Goal: Task Accomplishment & Management: Manage account settings

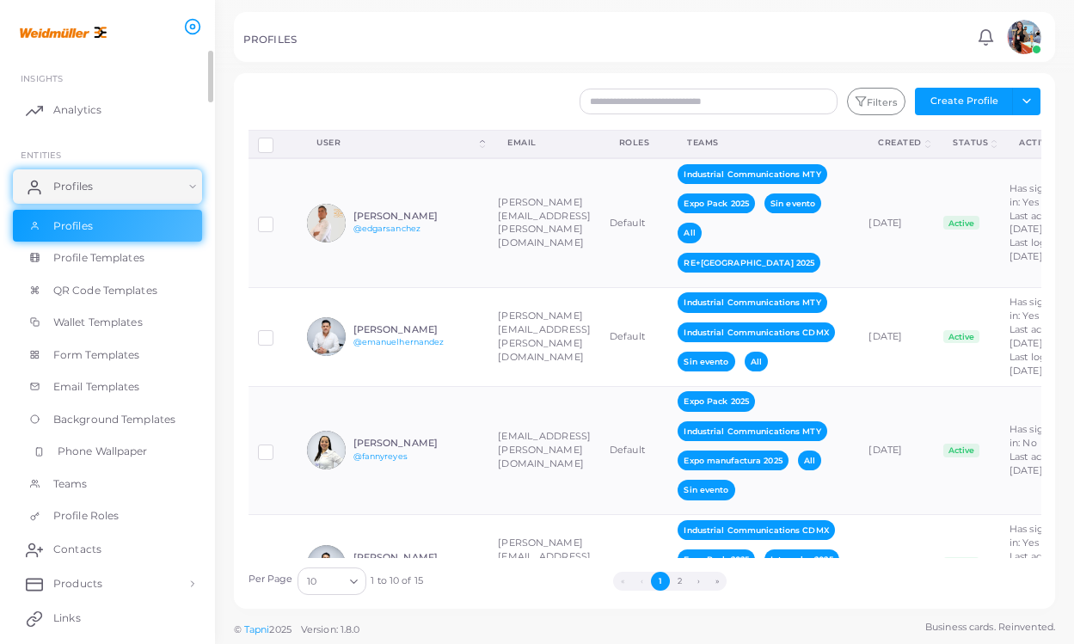
click at [118, 453] on span "Phone Wallpaper" at bounding box center [103, 451] width 90 height 15
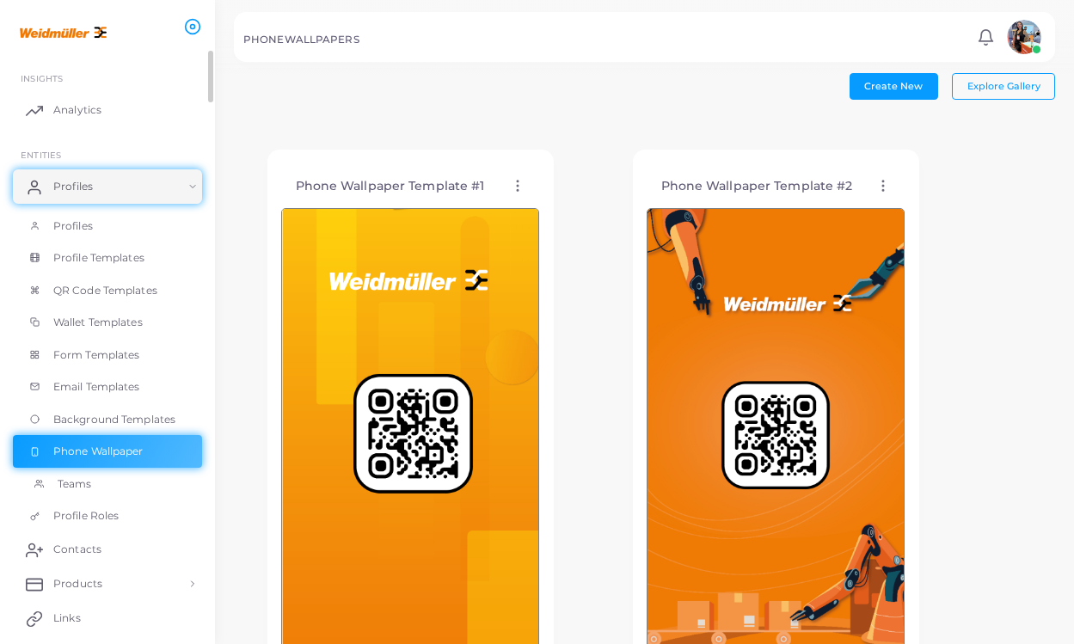
click at [119, 483] on link "Teams" at bounding box center [107, 484] width 189 height 33
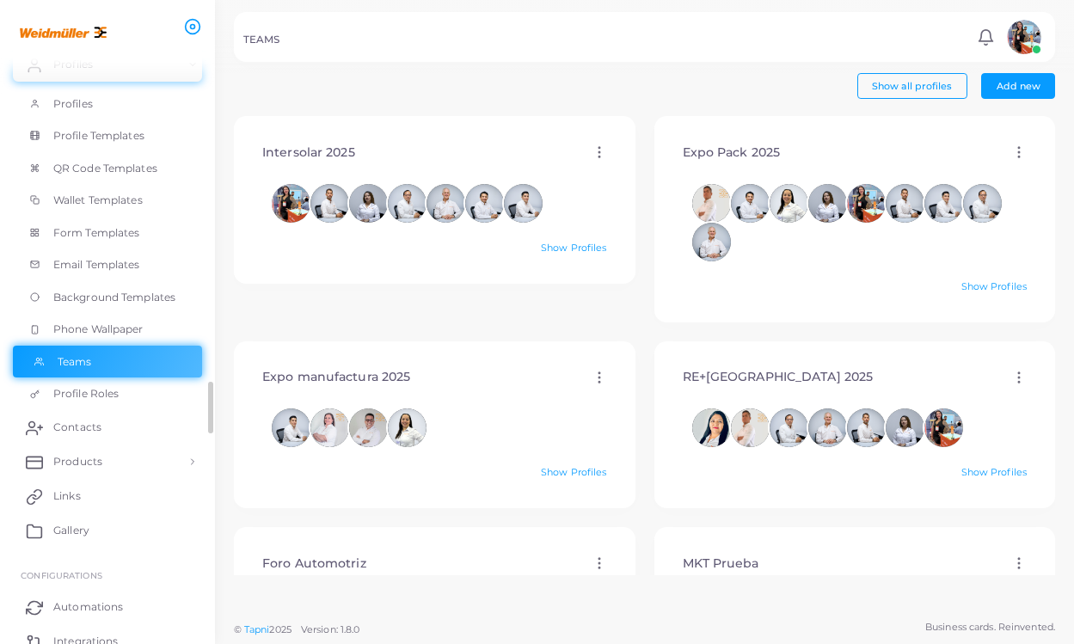
scroll to position [133, 0]
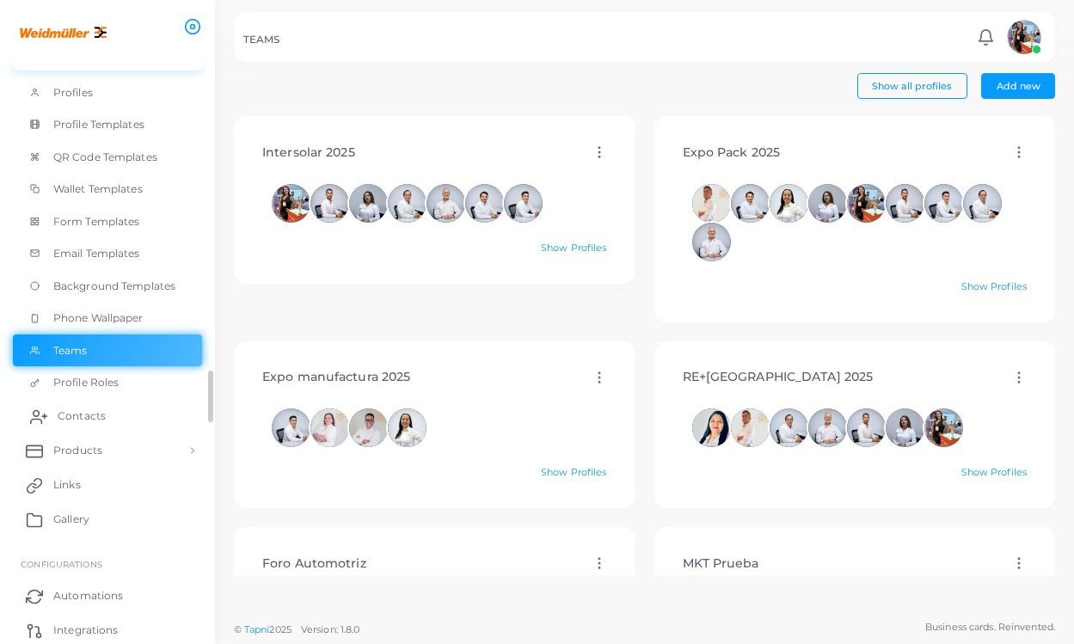
click at [136, 408] on link "Contacts" at bounding box center [107, 416] width 189 height 34
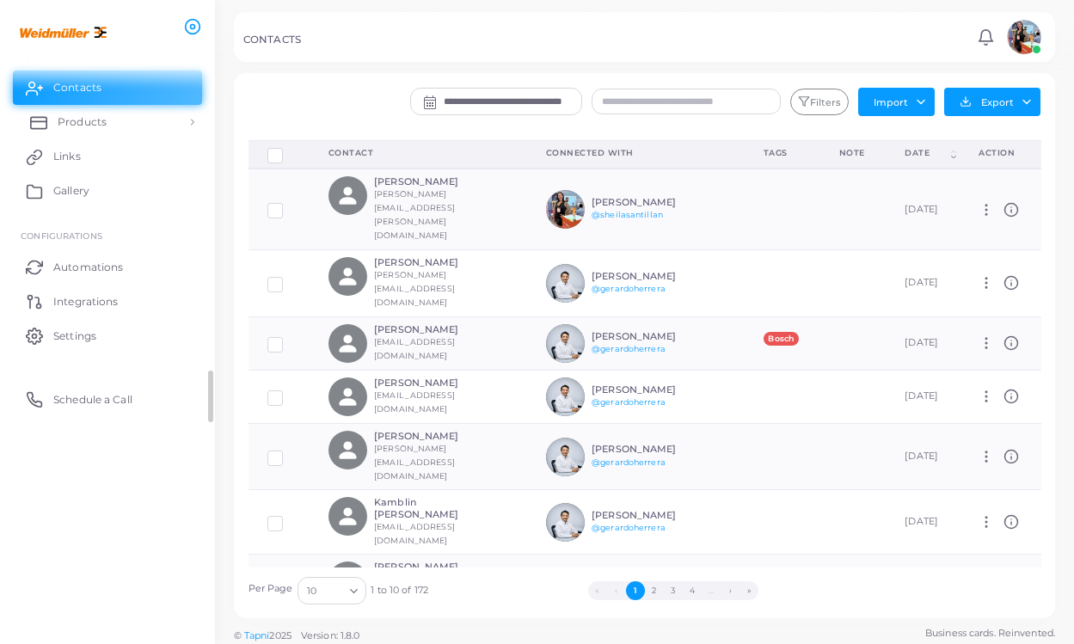
click at [93, 118] on span "Products" at bounding box center [82, 121] width 49 height 15
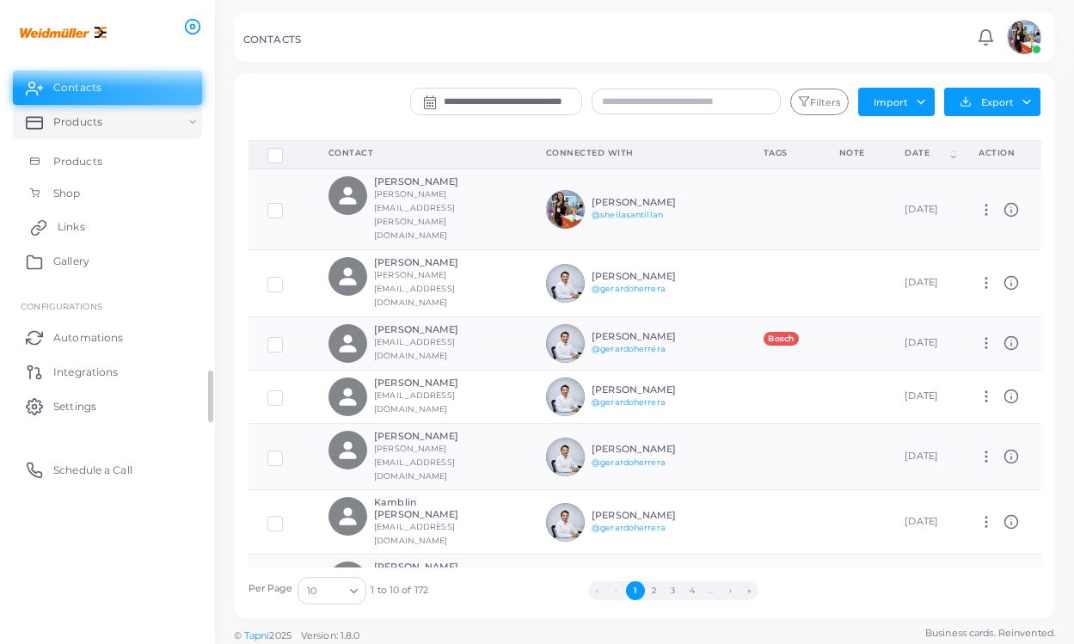
click at [68, 226] on span "Links" at bounding box center [72, 226] width 28 height 15
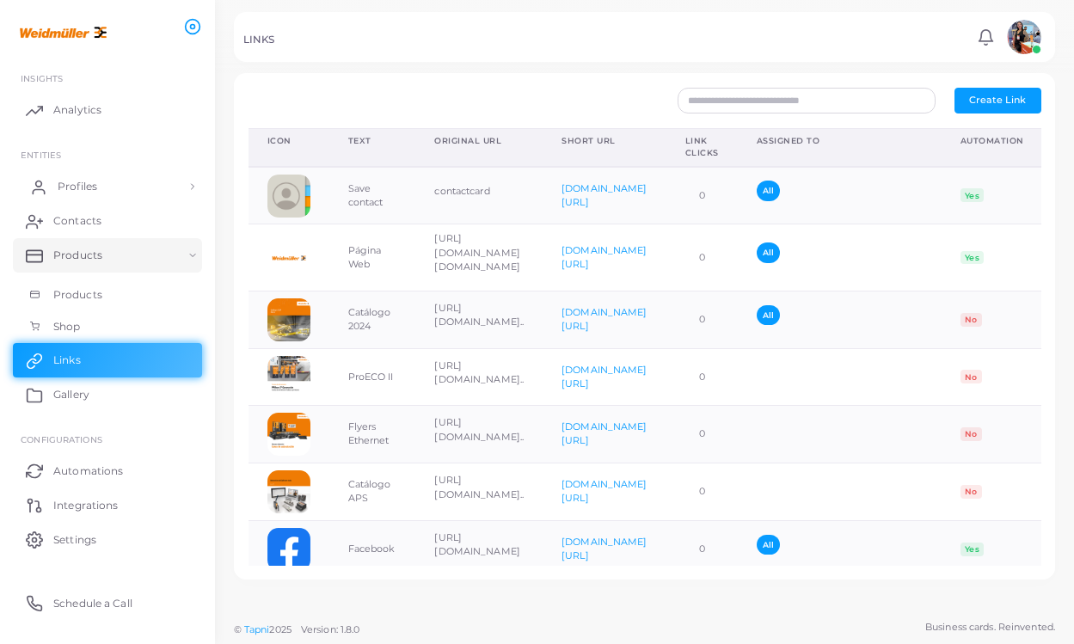
click at [113, 194] on link "Profiles" at bounding box center [107, 186] width 189 height 34
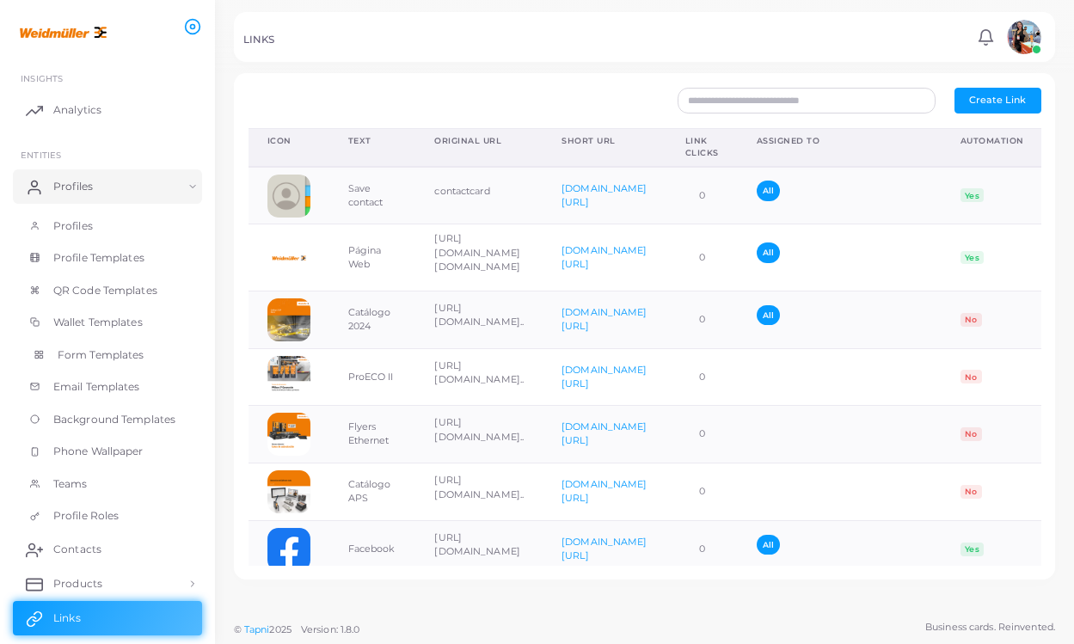
click at [89, 352] on span "Form Templates" at bounding box center [101, 354] width 87 height 15
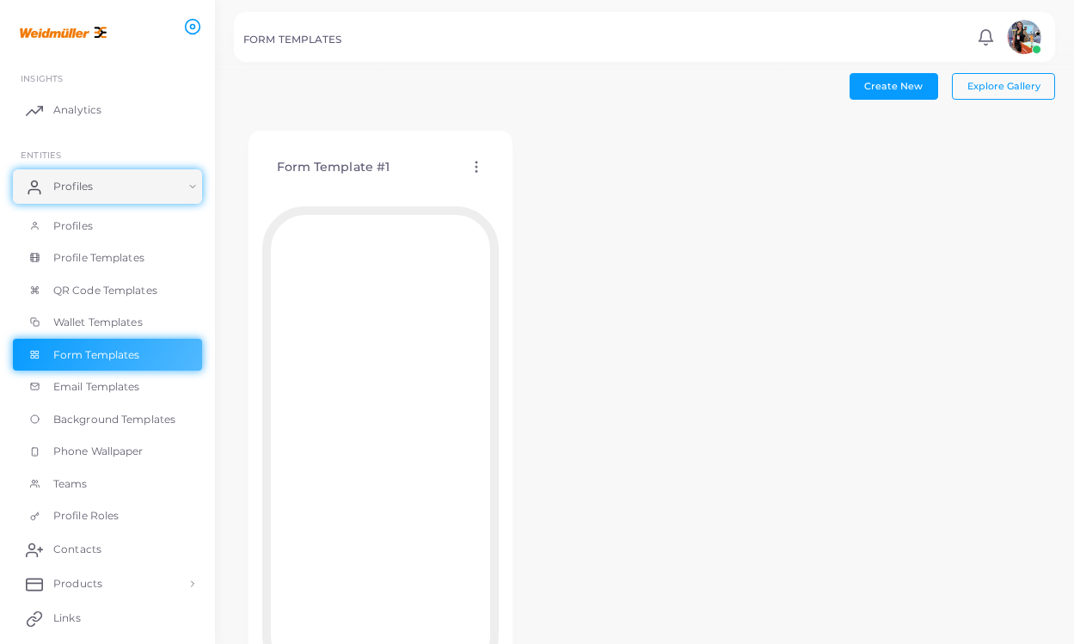
click at [481, 164] on icon at bounding box center [476, 166] width 15 height 15
click at [535, 187] on span "Edit Template" at bounding box center [549, 186] width 65 height 14
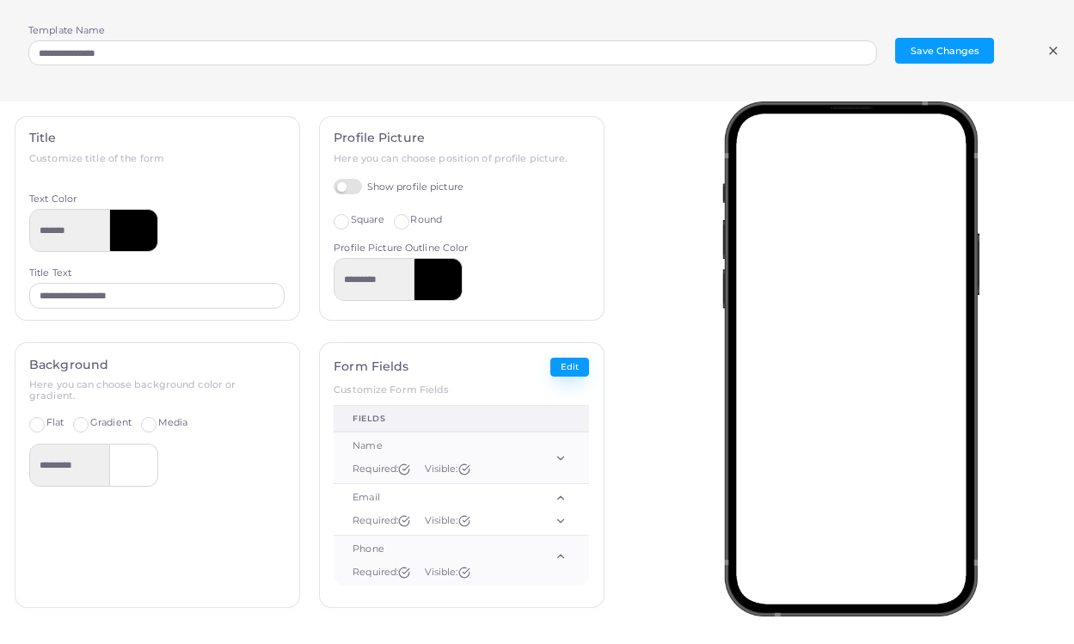
click at [589, 366] on button "Edit" at bounding box center [569, 368] width 39 height 20
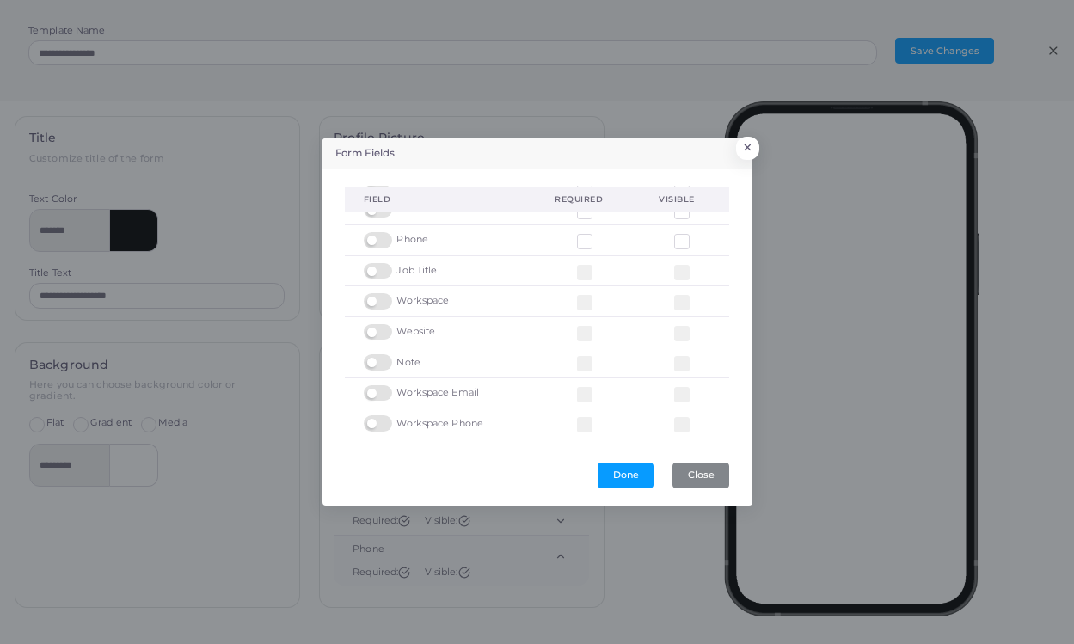
scroll to position [47, 0]
click at [379, 356] on label at bounding box center [381, 356] width 34 height 0
click at [631, 479] on button "Done" at bounding box center [625, 476] width 56 height 26
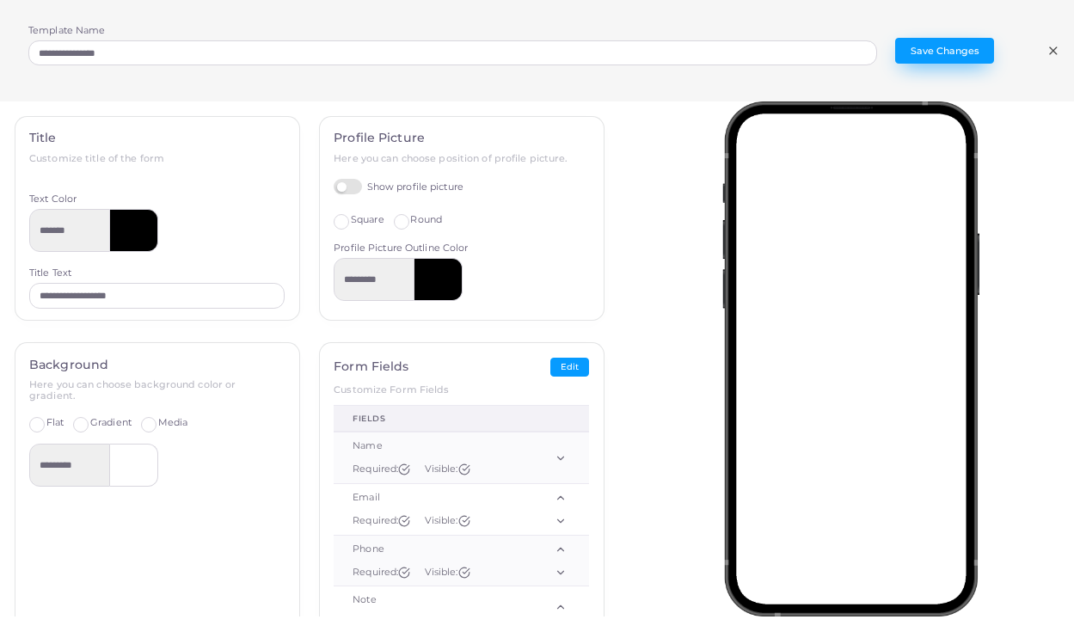
scroll to position [0, 0]
click at [944, 42] on button "Save Changes" at bounding box center [944, 51] width 99 height 26
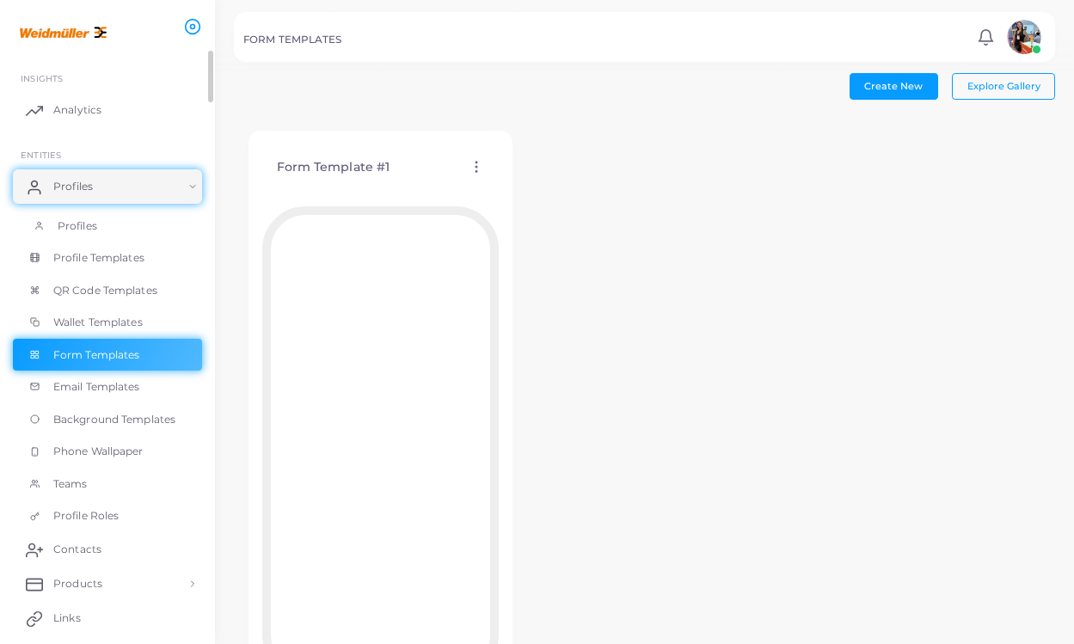
click at [117, 231] on link "Profiles" at bounding box center [107, 226] width 189 height 33
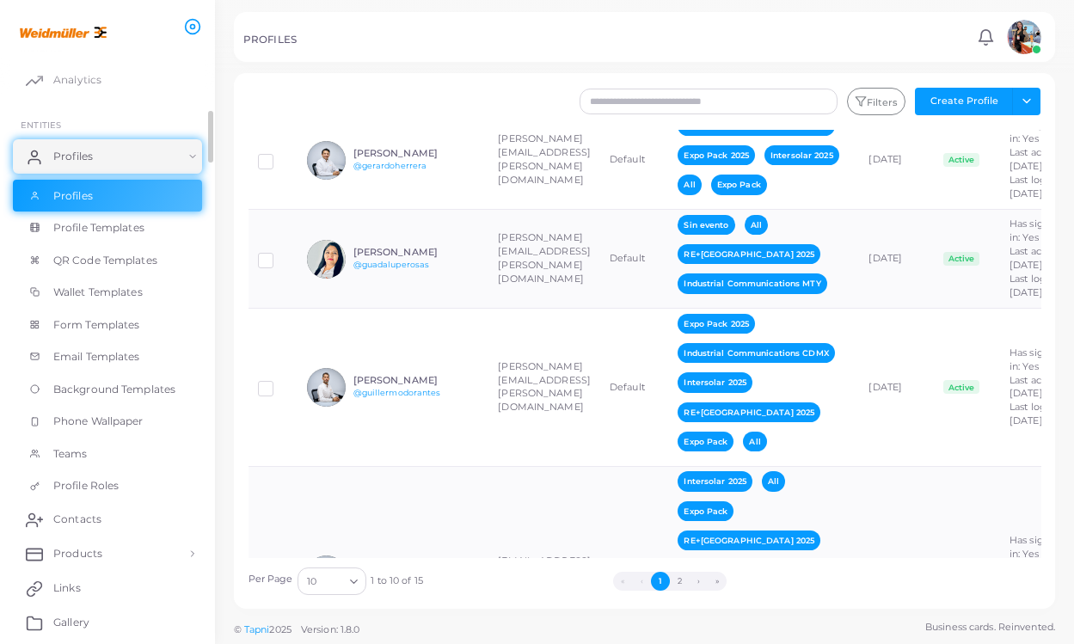
scroll to position [27, 0]
click at [115, 363] on span "Email Templates" at bounding box center [101, 359] width 87 height 15
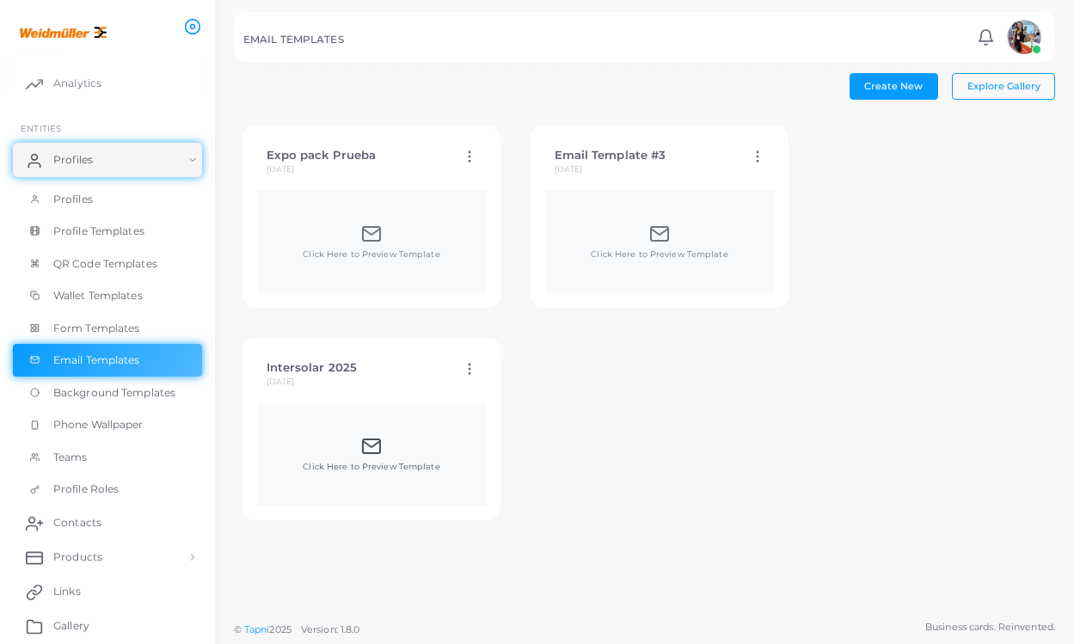
click at [375, 444] on icon at bounding box center [371, 446] width 21 height 21
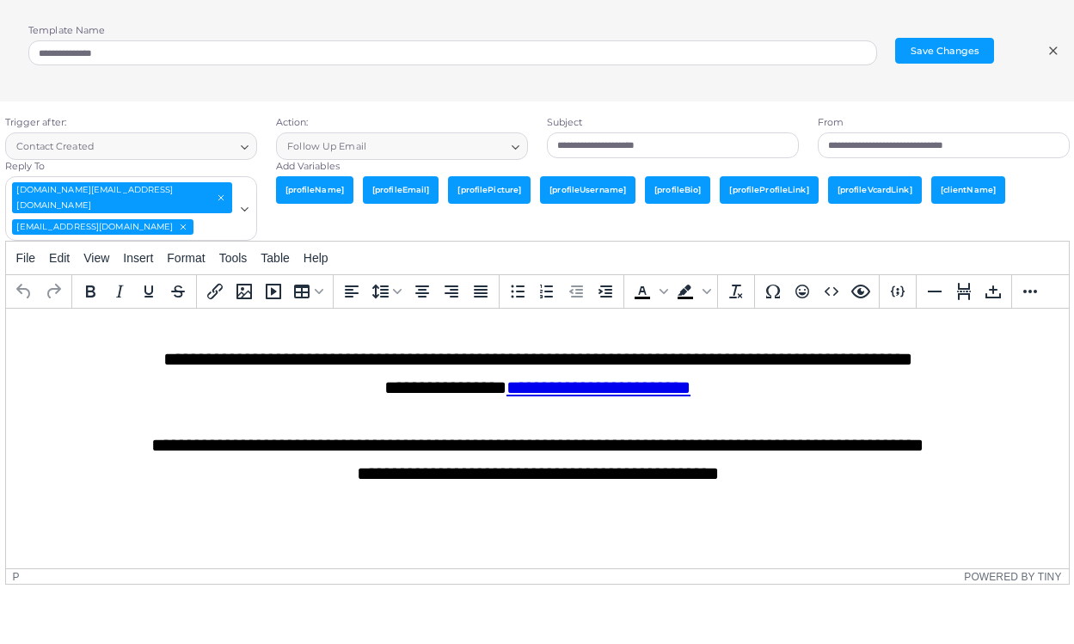
scroll to position [745, 0]
click at [1052, 47] on icon at bounding box center [1053, 51] width 14 height 14
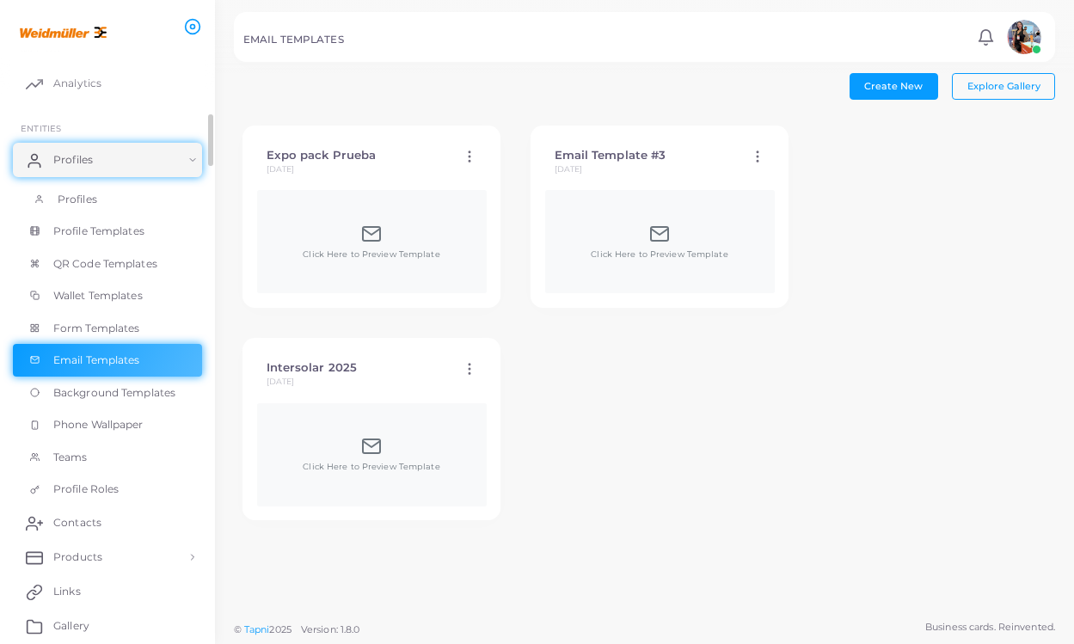
click at [76, 205] on link "Profiles" at bounding box center [107, 199] width 189 height 33
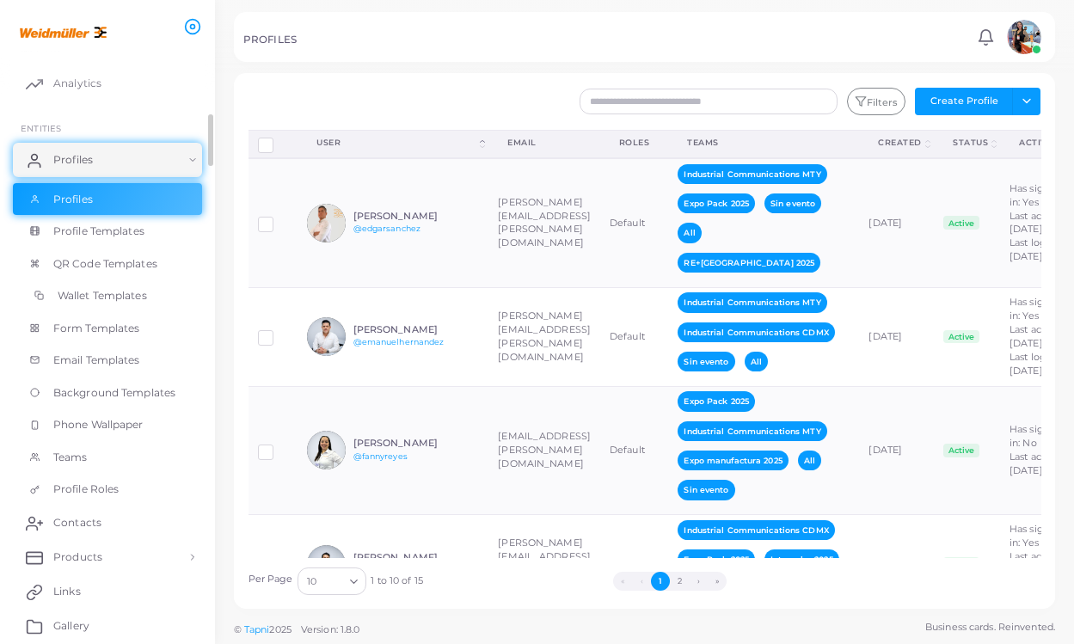
click at [101, 292] on span "Wallet Templates" at bounding box center [102, 295] width 89 height 15
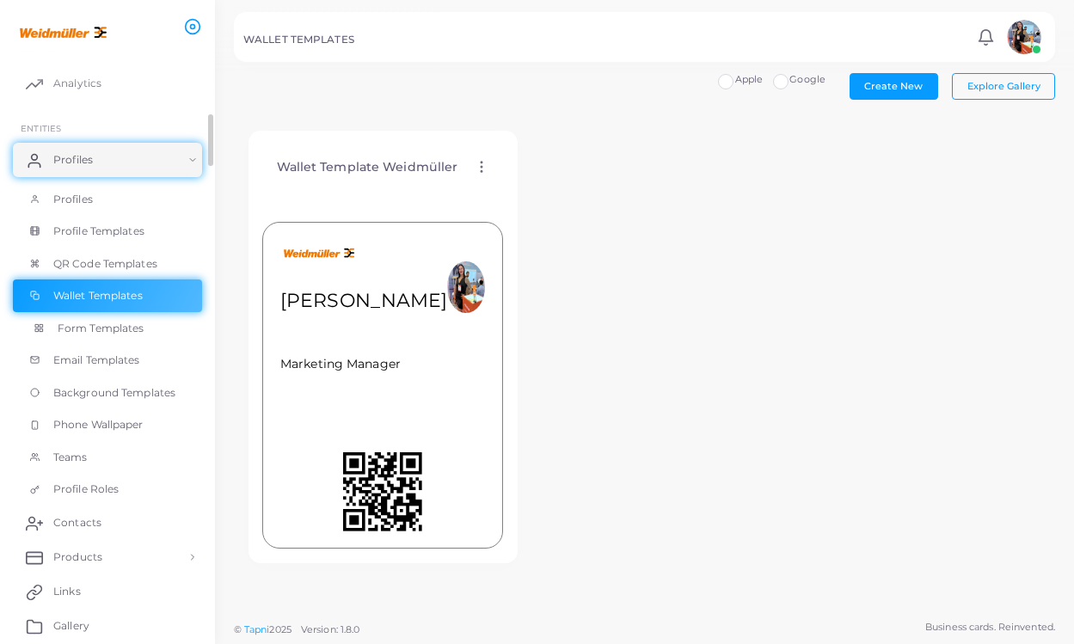
click at [110, 328] on span "Form Templates" at bounding box center [101, 328] width 87 height 15
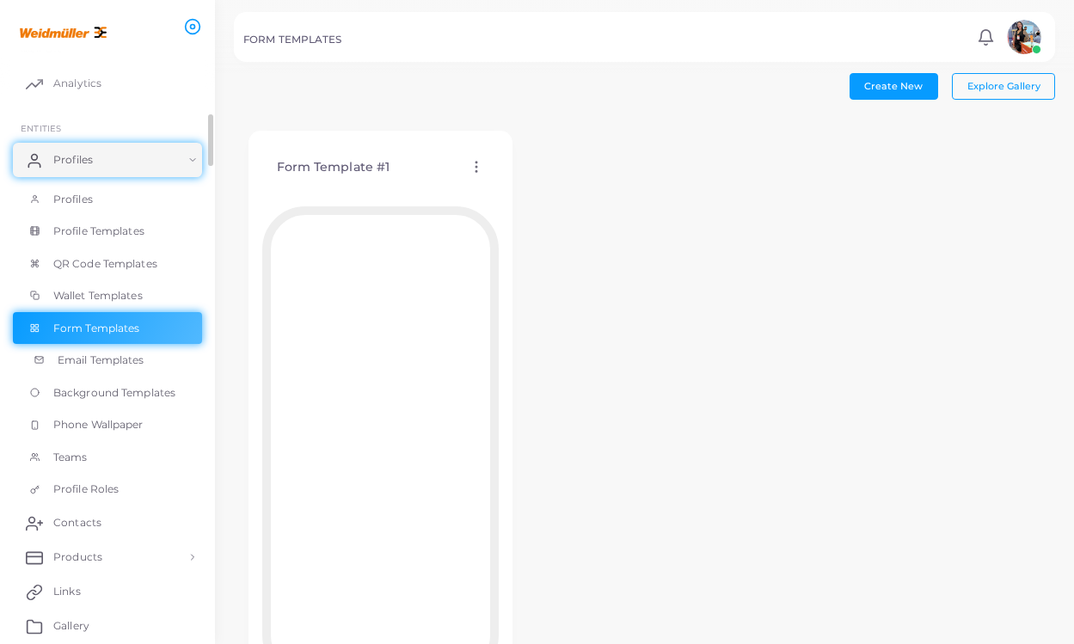
click at [95, 357] on span "Email Templates" at bounding box center [101, 359] width 87 height 15
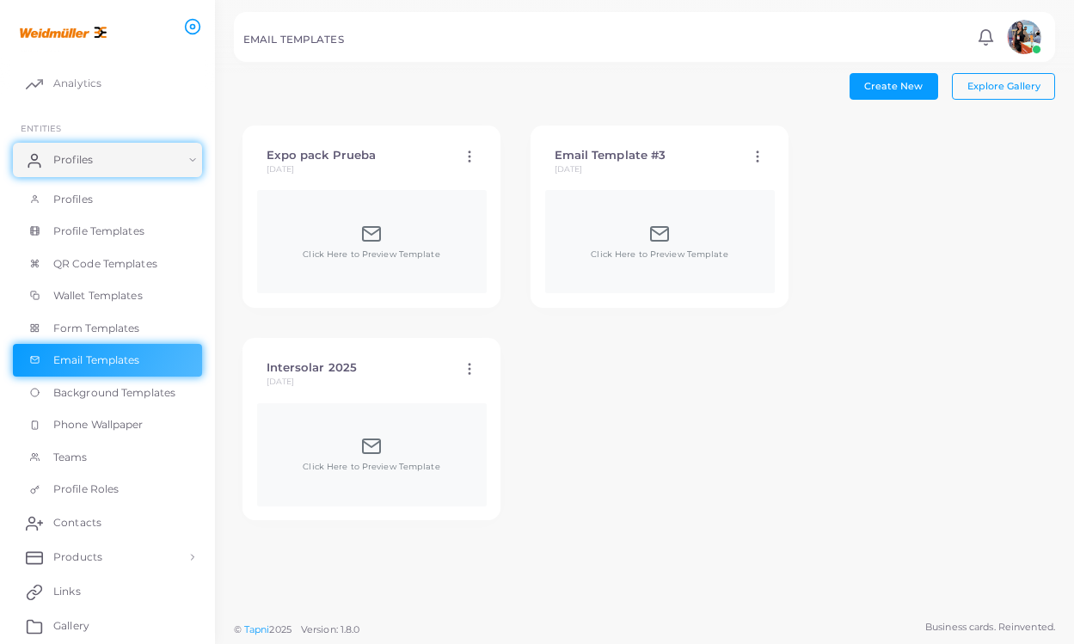
click at [348, 414] on div "Click Here to Preview Template" at bounding box center [372, 454] width 230 height 103
click at [391, 439] on div "Click Here to Preview Template" at bounding box center [371, 454] width 137 height 37
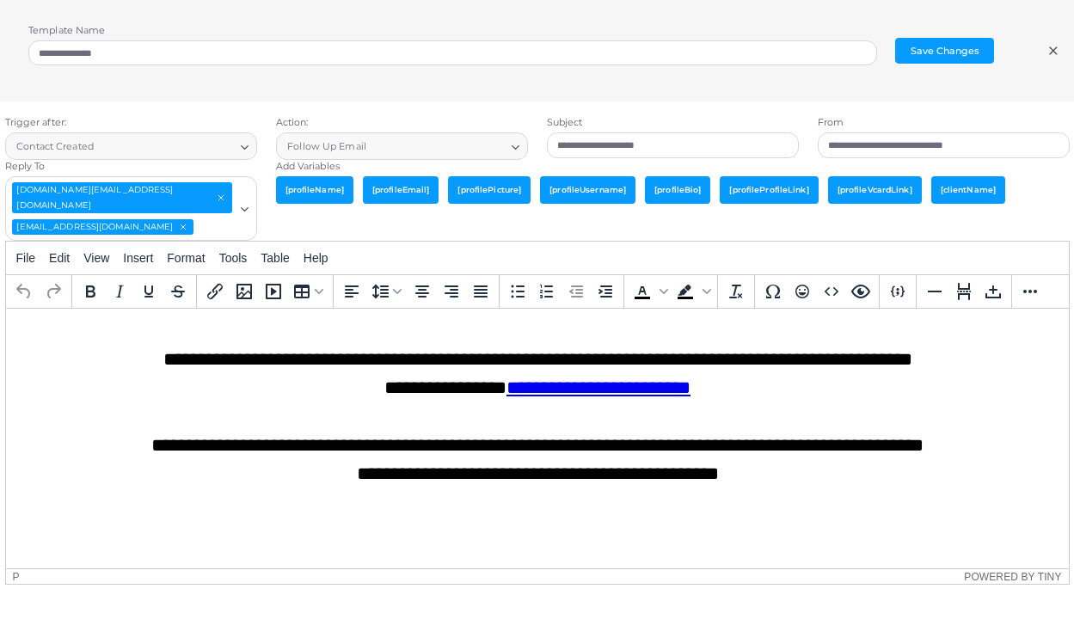
scroll to position [937, 0]
